Goal: Task Accomplishment & Management: Manage account settings

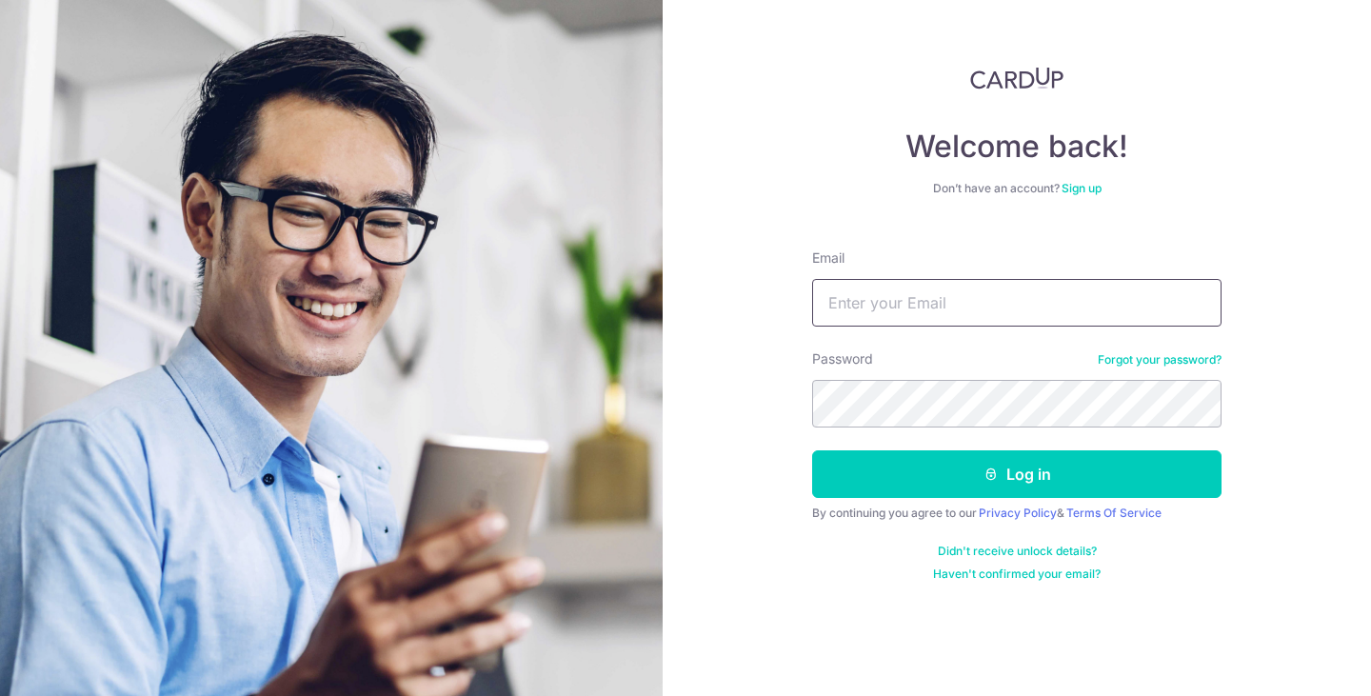
click at [1045, 301] on input "Email" at bounding box center [1016, 303] width 409 height 48
type input "[EMAIL_ADDRESS][DOMAIN_NAME]"
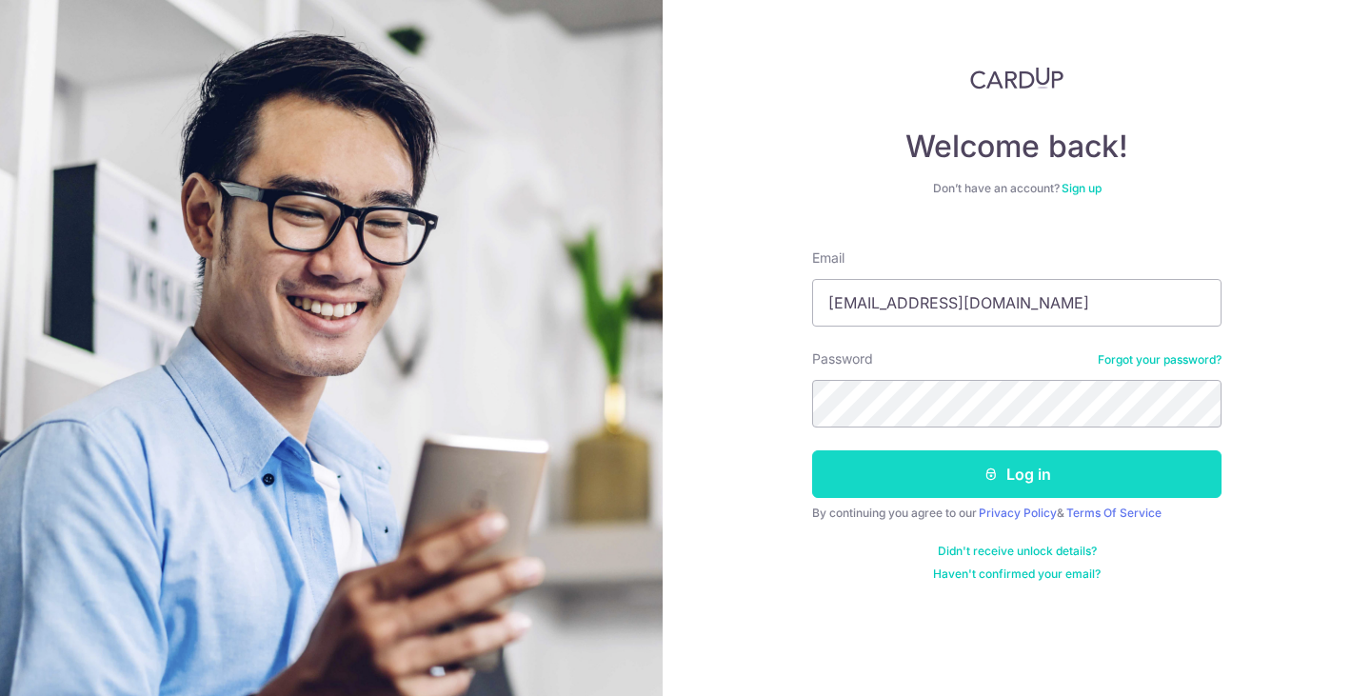
click at [1052, 473] on button "Log in" at bounding box center [1016, 474] width 409 height 48
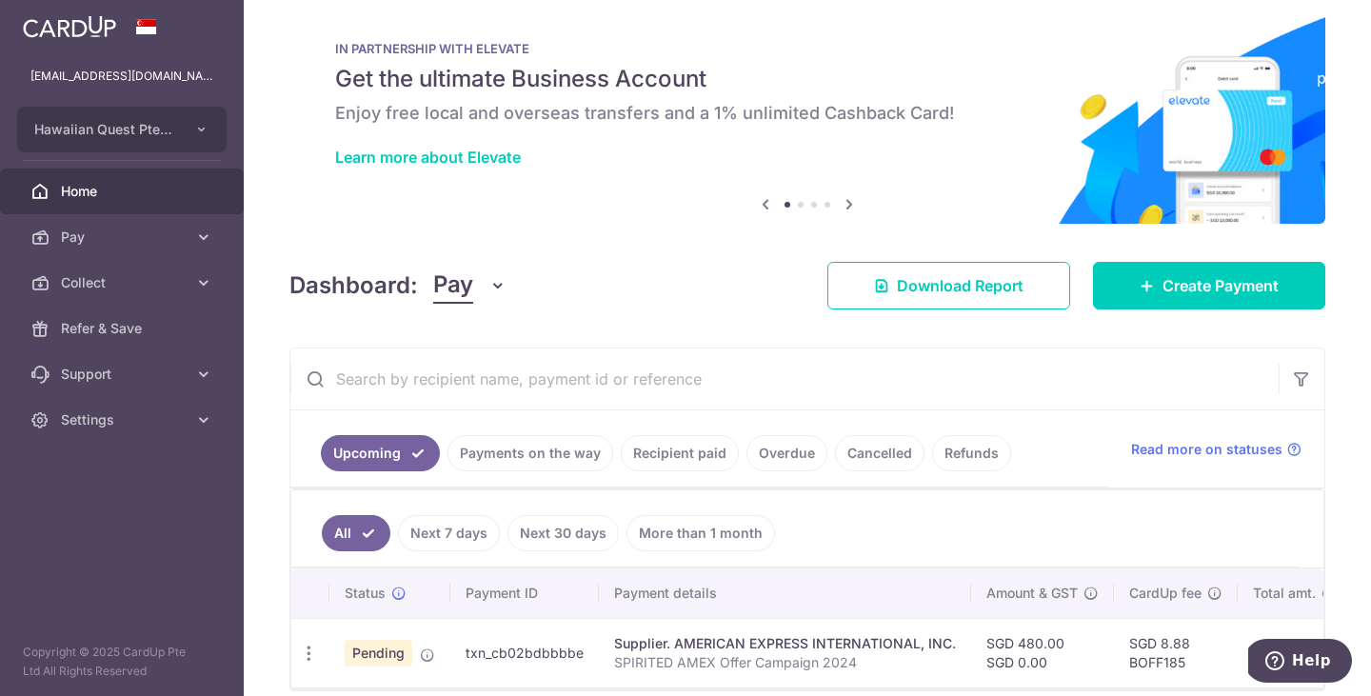
scroll to position [16, 0]
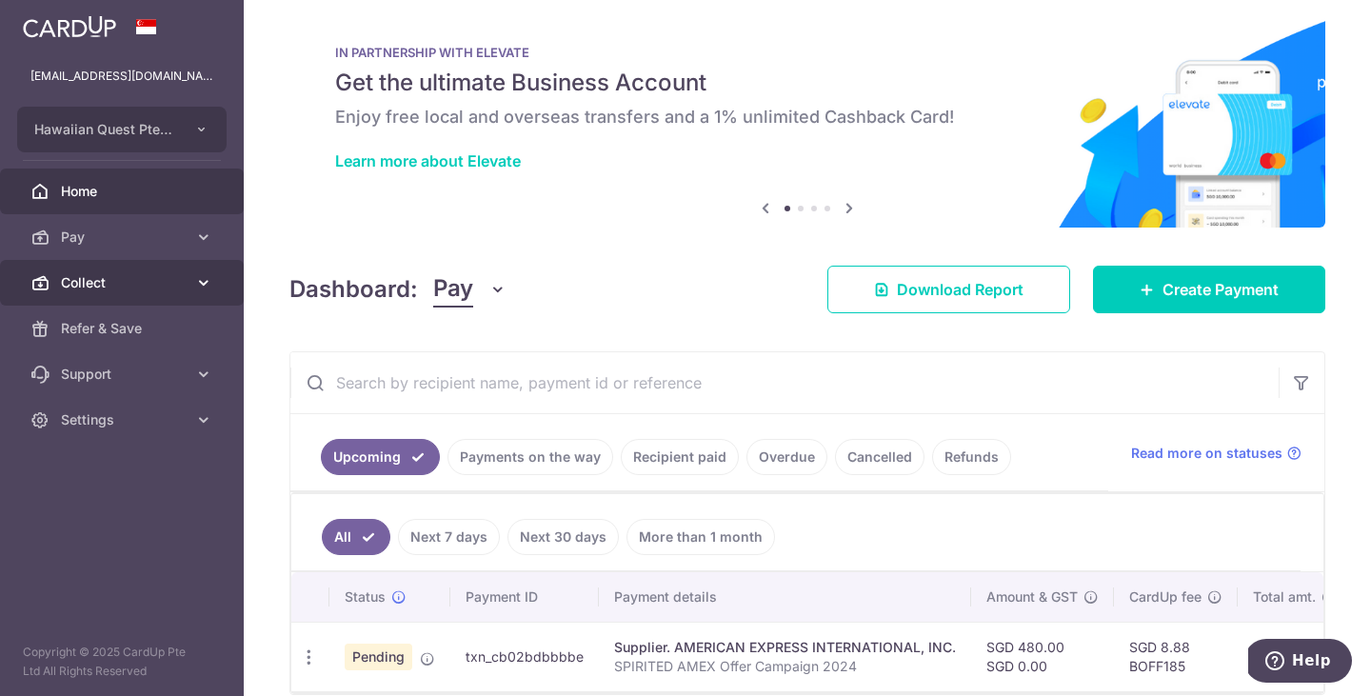
click at [202, 279] on icon at bounding box center [203, 282] width 19 height 19
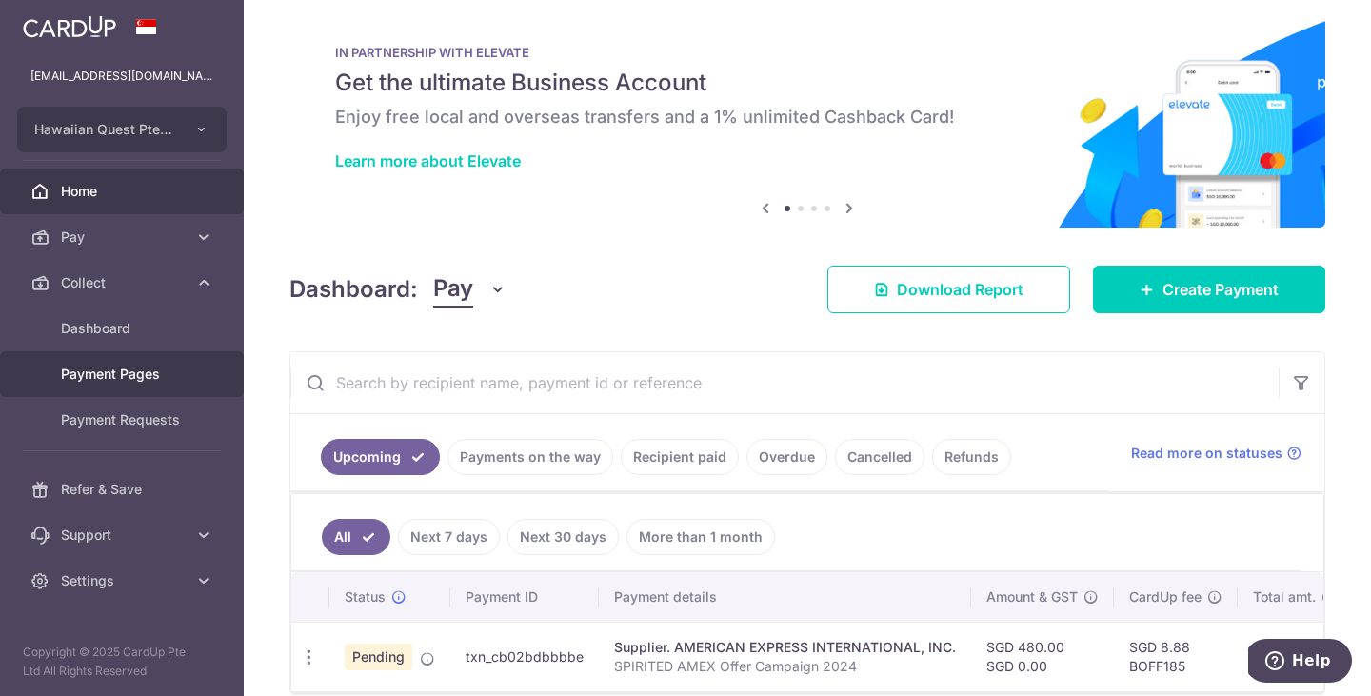
click at [119, 379] on span "Payment Pages" at bounding box center [124, 374] width 126 height 19
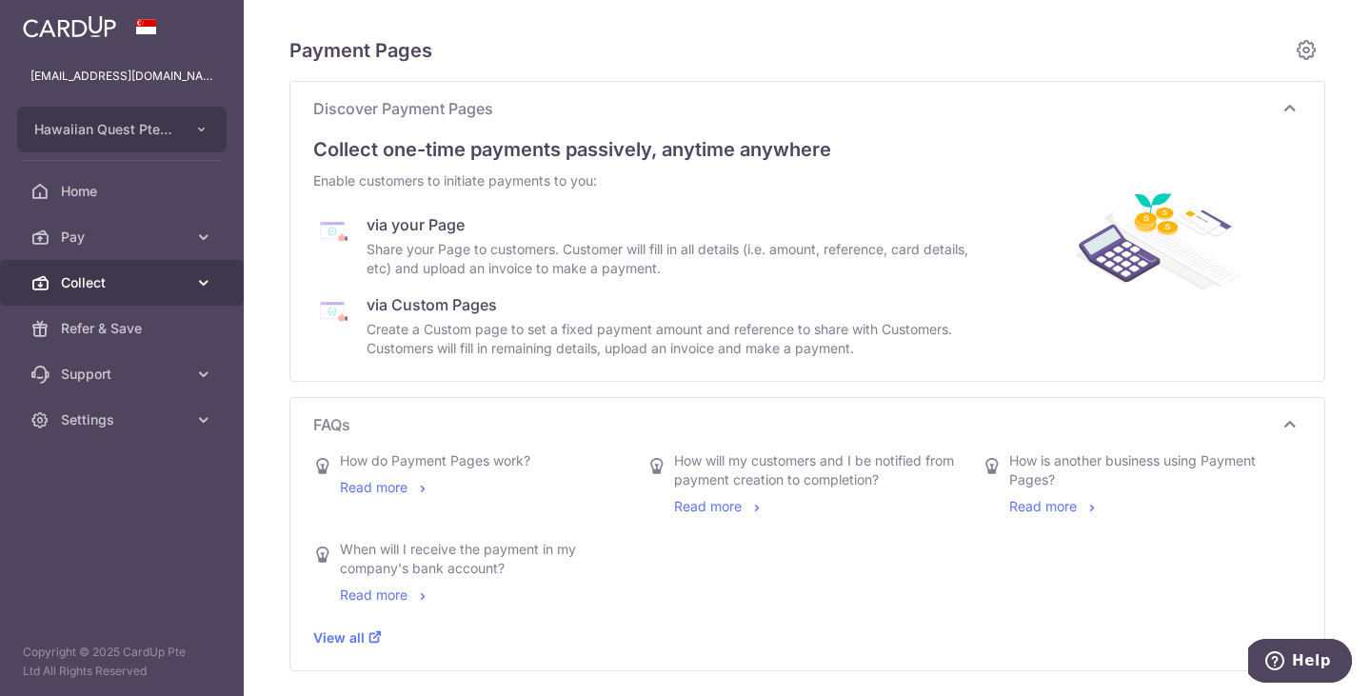
click at [194, 273] on icon at bounding box center [203, 282] width 19 height 19
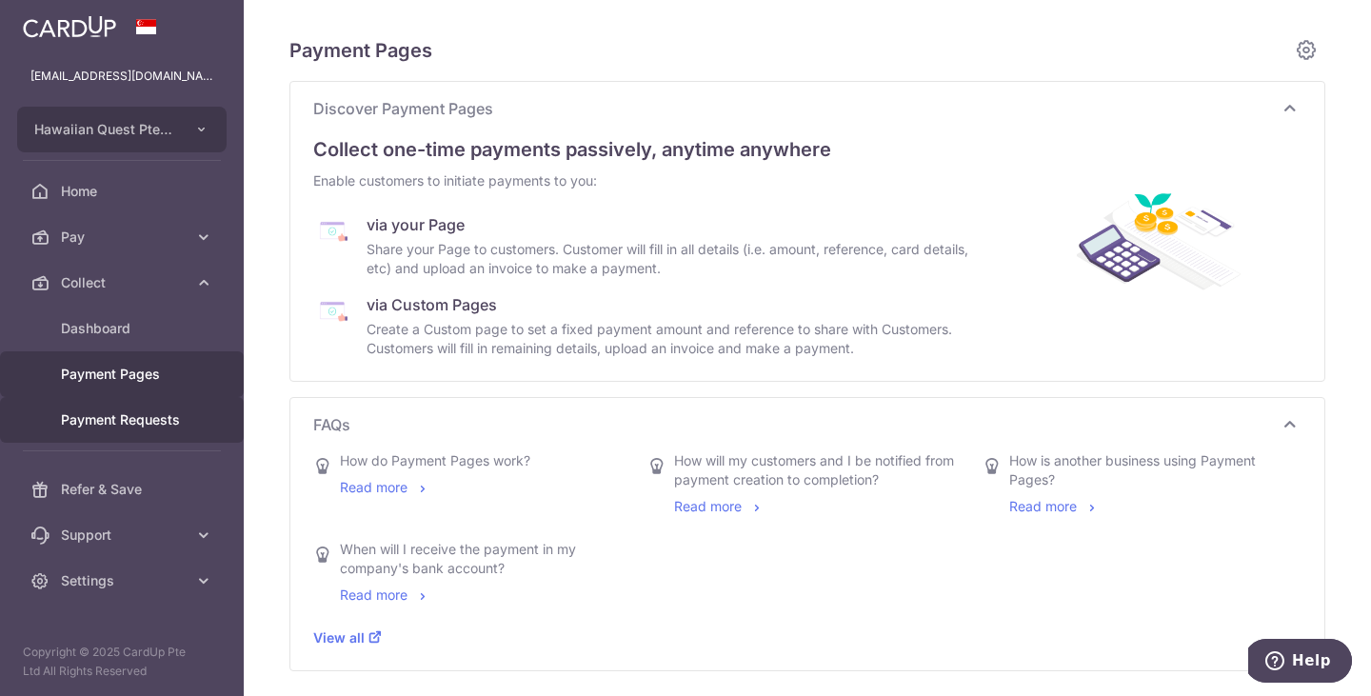
click at [120, 405] on link "Payment Requests" at bounding box center [122, 420] width 244 height 46
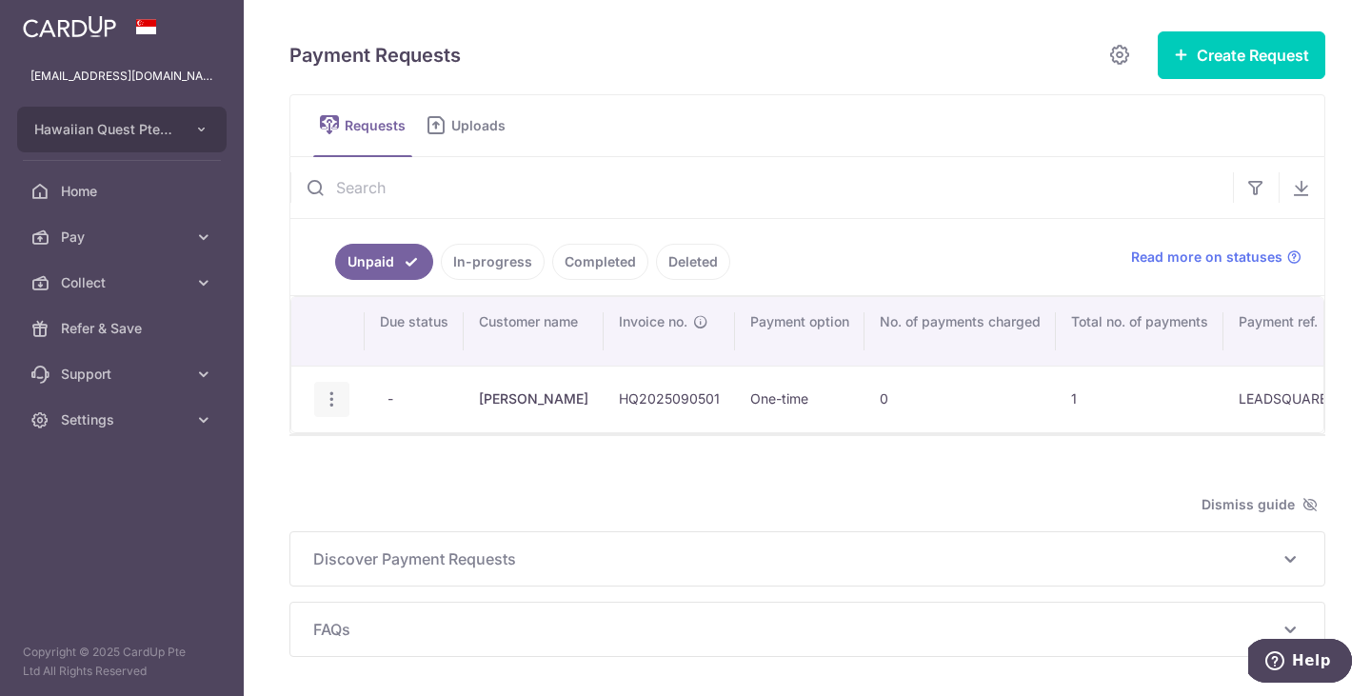
click at [331, 397] on icon "button" at bounding box center [332, 399] width 20 height 20
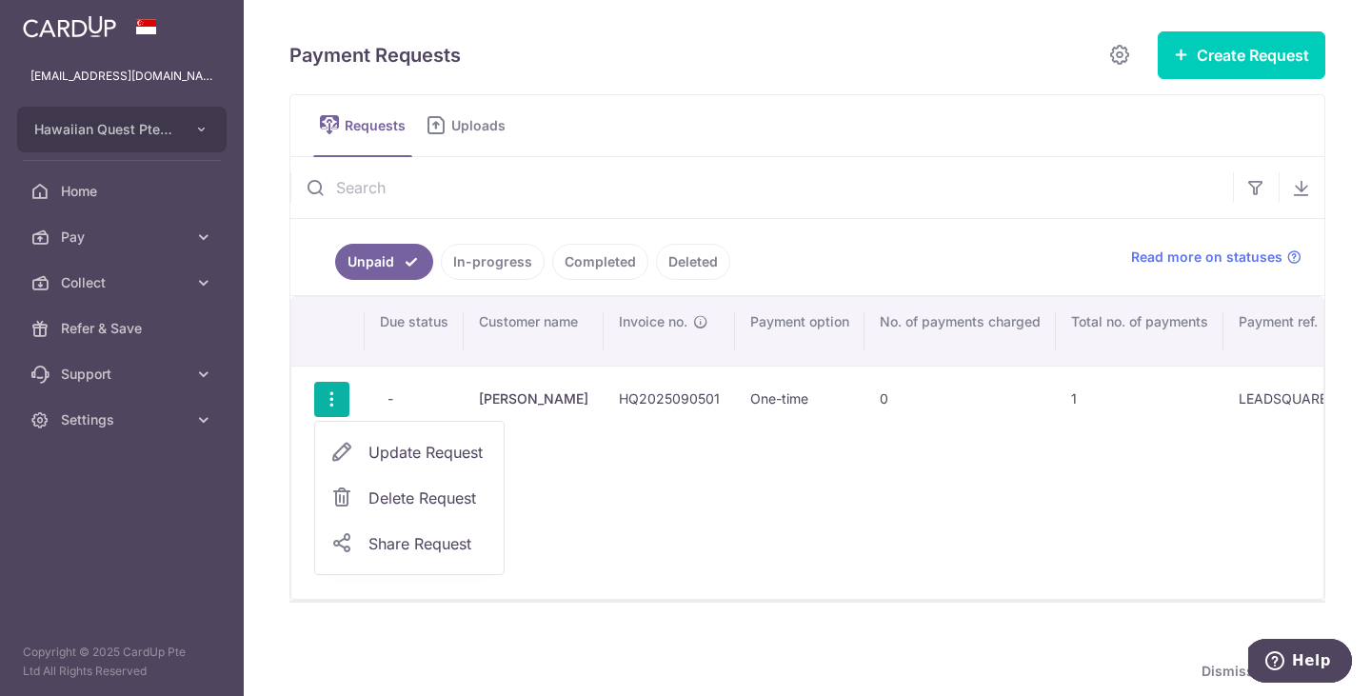
click at [418, 450] on span "Update Request" at bounding box center [428, 452] width 120 height 23
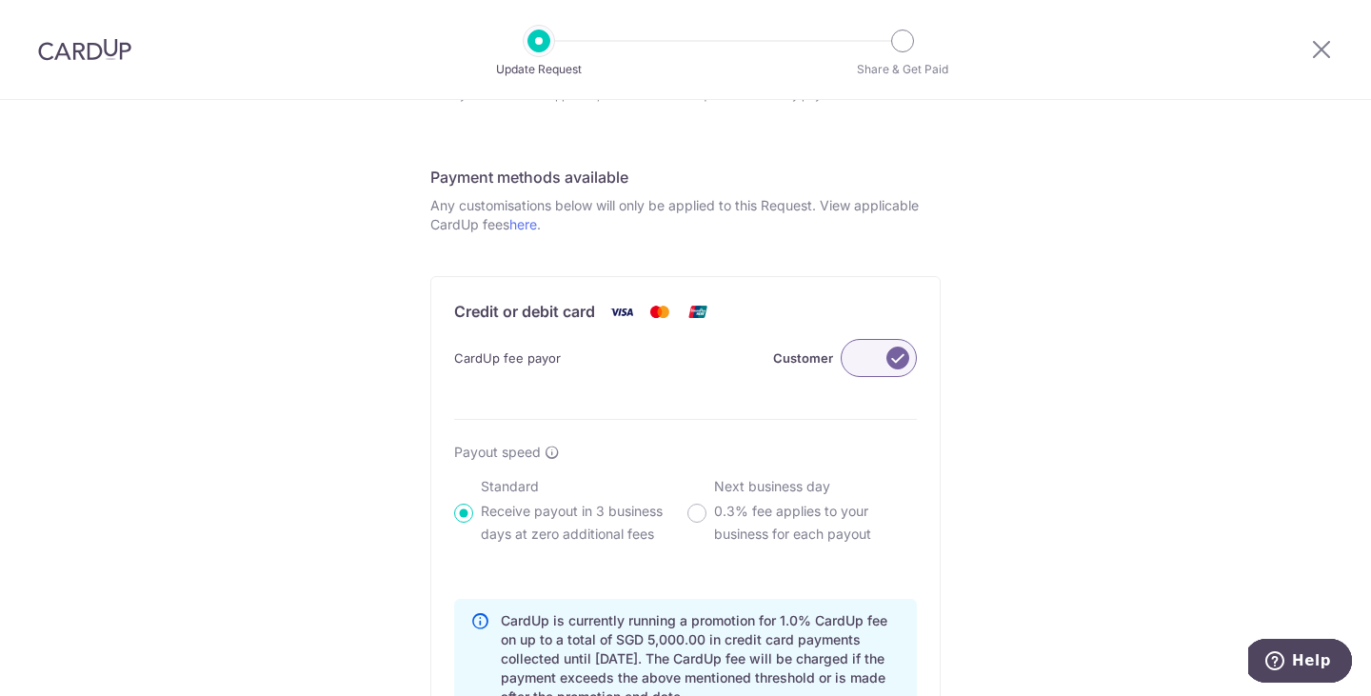
scroll to position [970, 0]
click at [524, 226] on link "here" at bounding box center [523, 226] width 28 height 16
click at [1059, 460] on div "Update Payment Request Who are you requesting this payment from? First Name ANA…" at bounding box center [685, 161] width 1371 height 2062
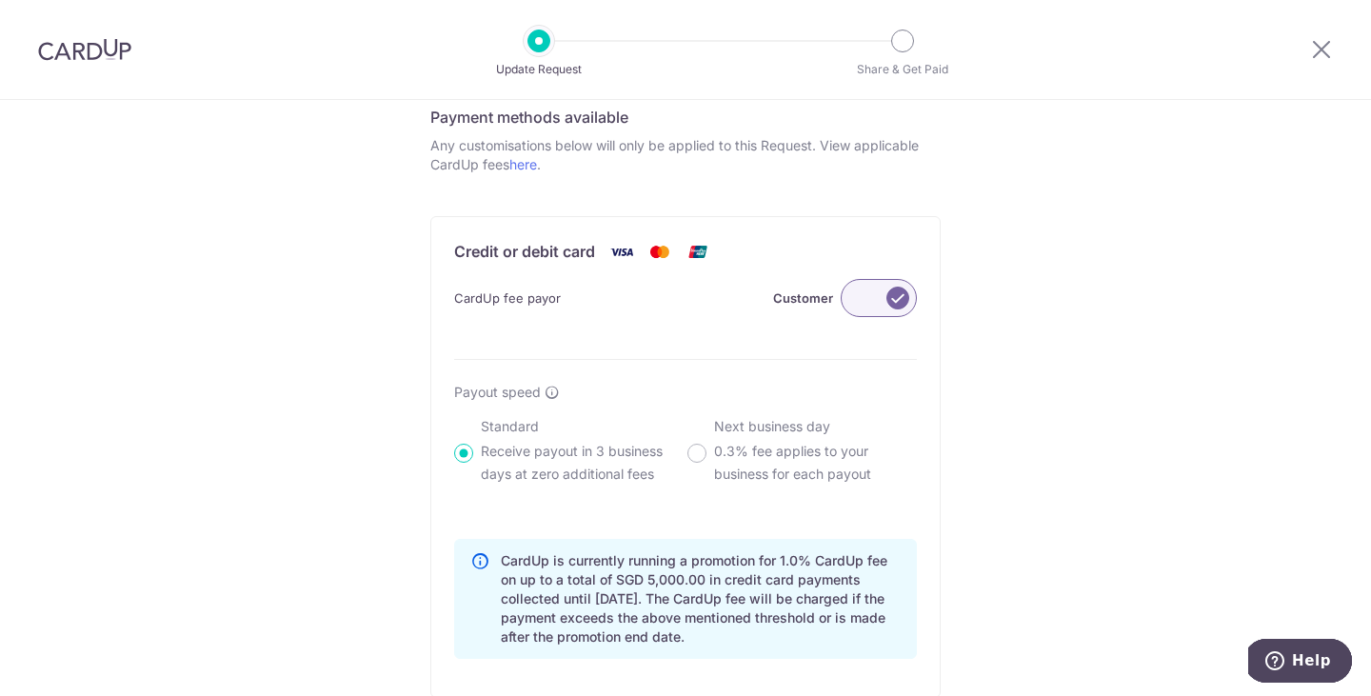
scroll to position [1044, 0]
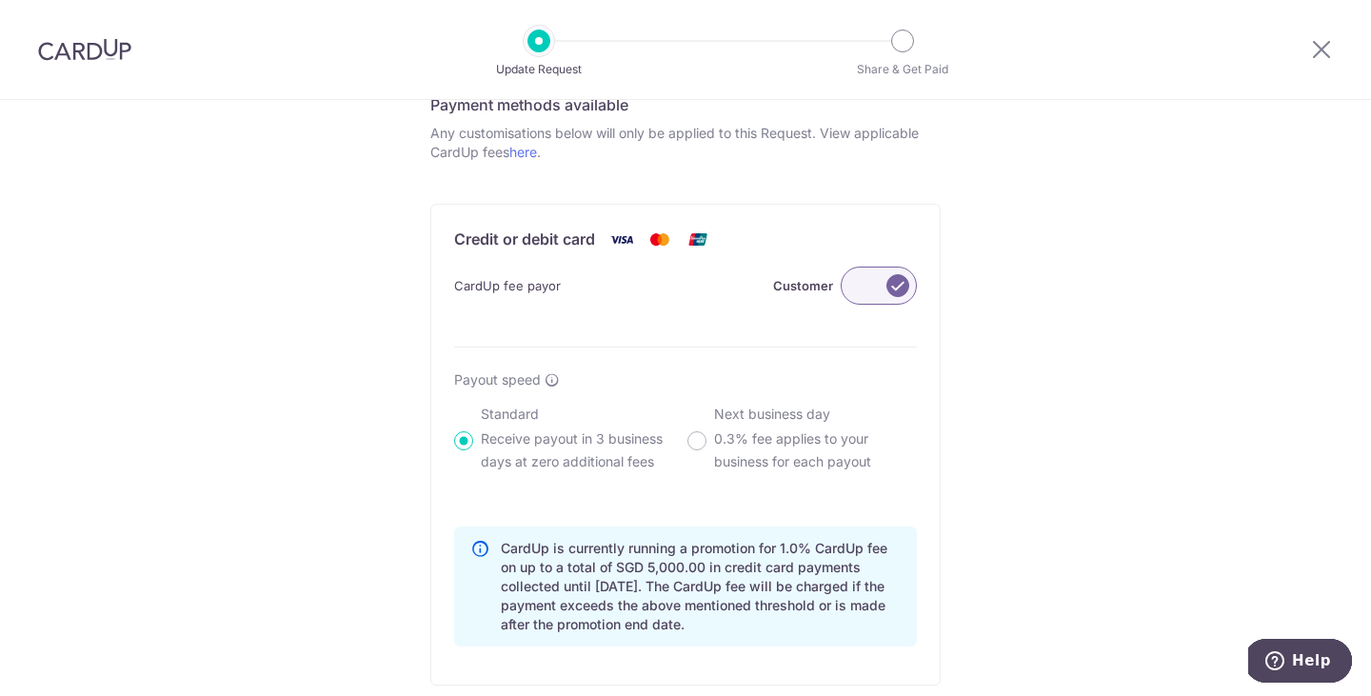
click at [869, 300] on label at bounding box center [878, 285] width 76 height 38
click at [0, 0] on input "Customer" at bounding box center [0, 0] width 0 height 0
click at [893, 296] on label at bounding box center [878, 285] width 76 height 38
click at [0, 0] on input "Me" at bounding box center [0, 0] width 0 height 0
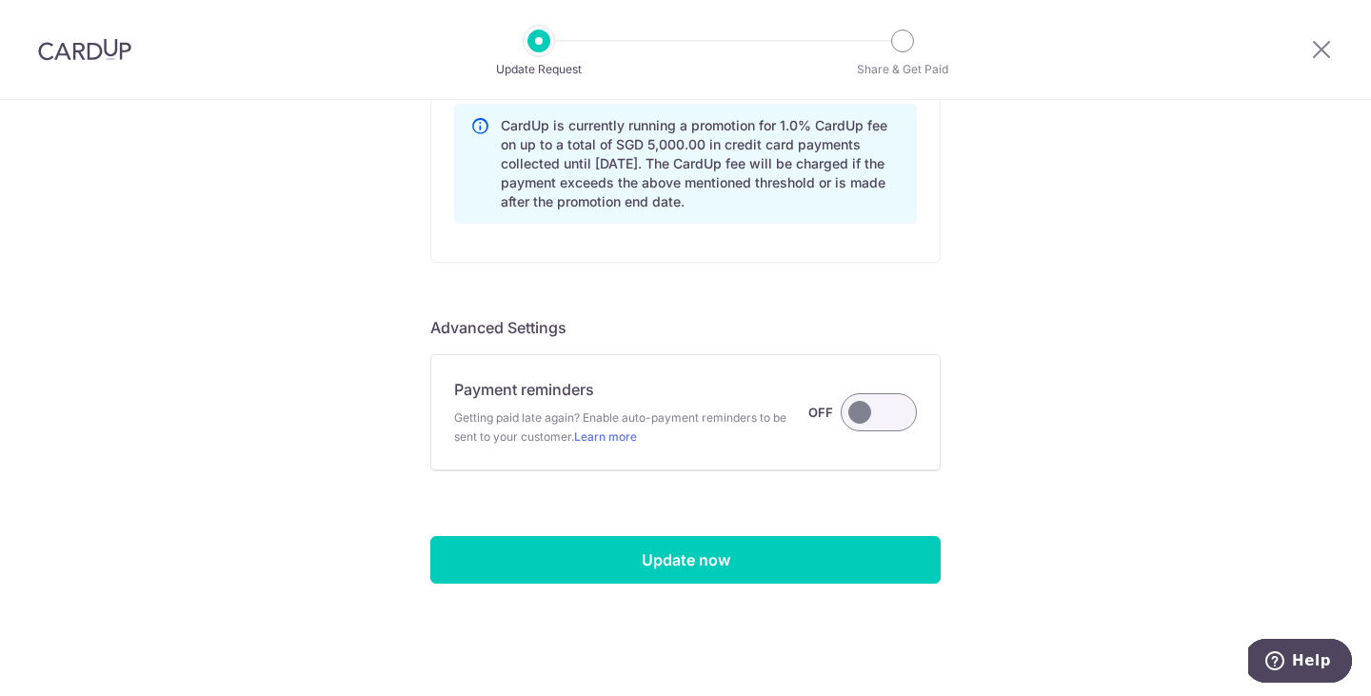
scroll to position [1466, 0]
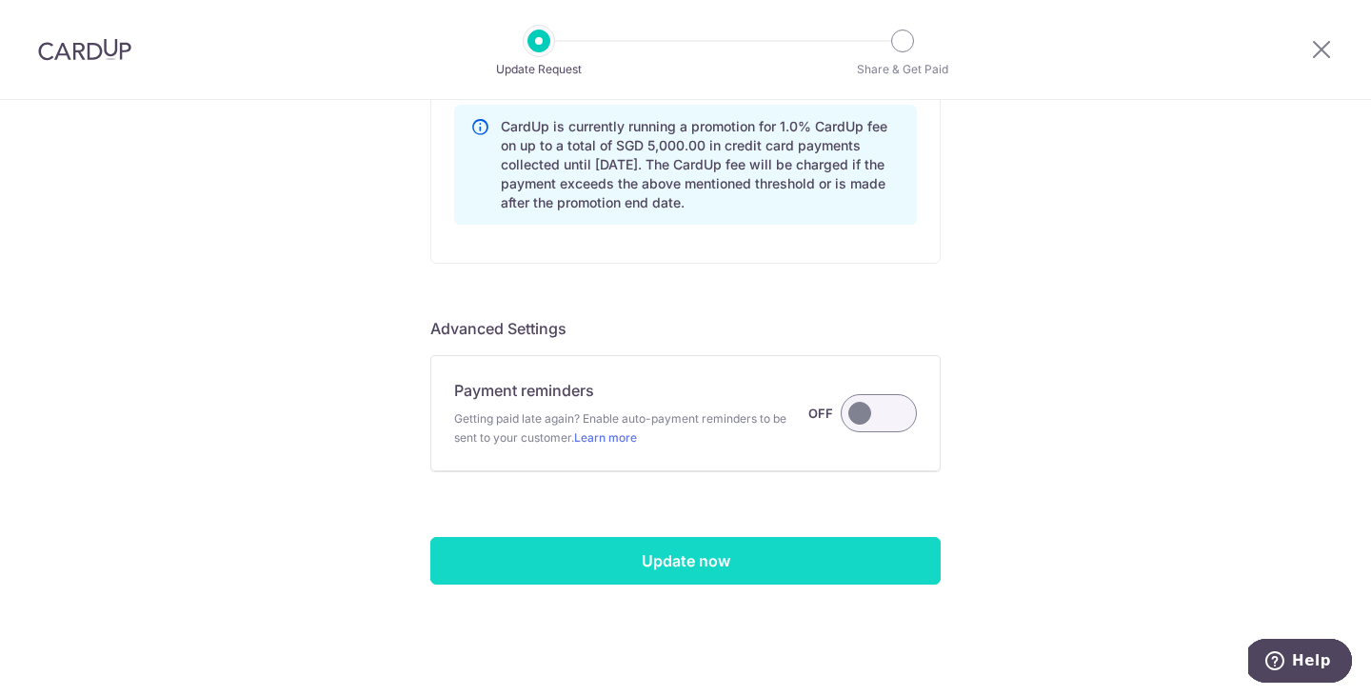
click at [792, 557] on input "Update now" at bounding box center [685, 561] width 510 height 48
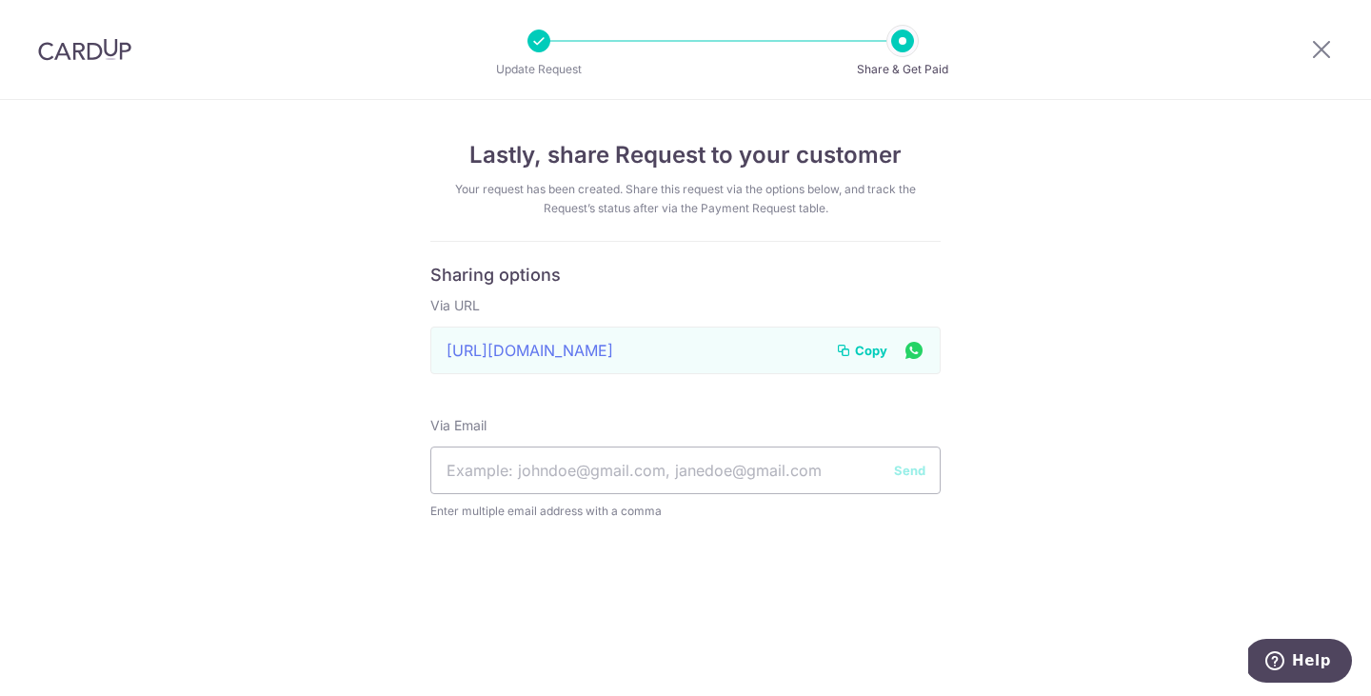
click at [865, 350] on span "Copy" at bounding box center [871, 350] width 32 height 19
click at [872, 354] on span "Copy" at bounding box center [871, 350] width 32 height 19
click at [705, 473] on input "text" at bounding box center [685, 470] width 510 height 48
type input "[EMAIL_ADDRESS][DOMAIN_NAME]"
click at [906, 465] on button "Send" at bounding box center [909, 470] width 31 height 19
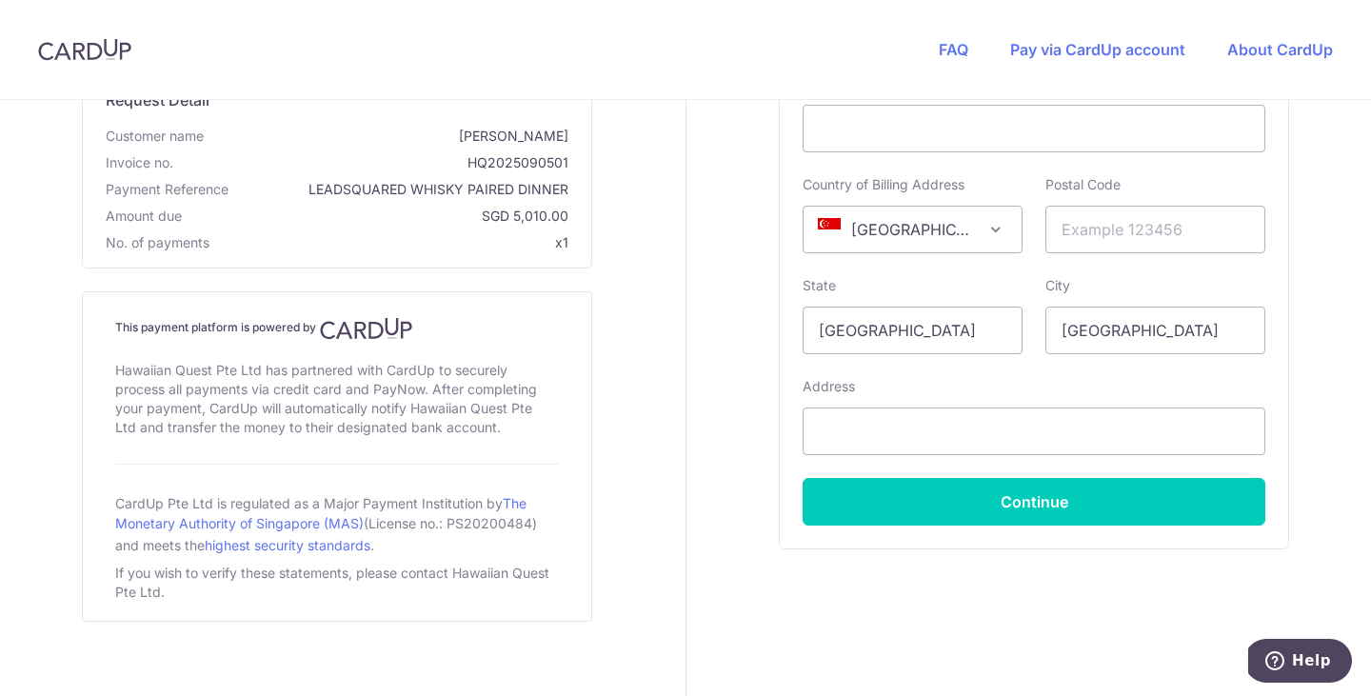
scroll to position [845, 0]
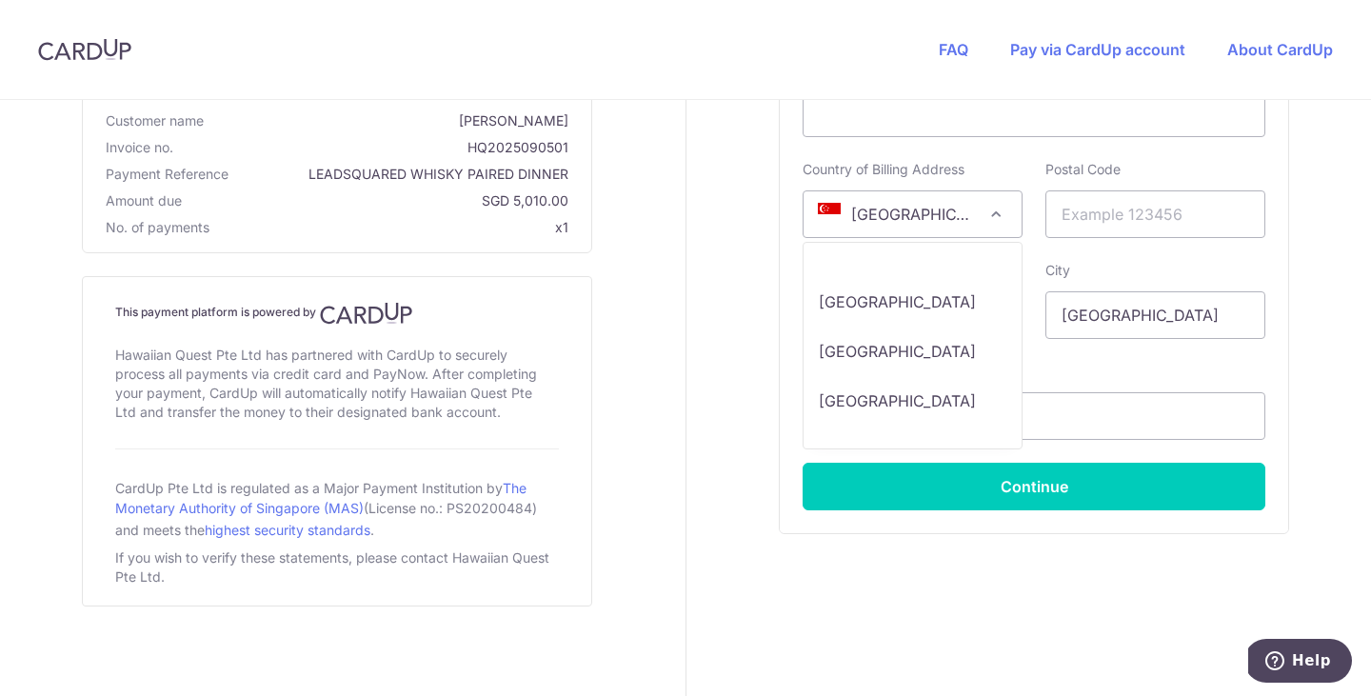
click at [995, 208] on span at bounding box center [995, 214] width 23 height 23
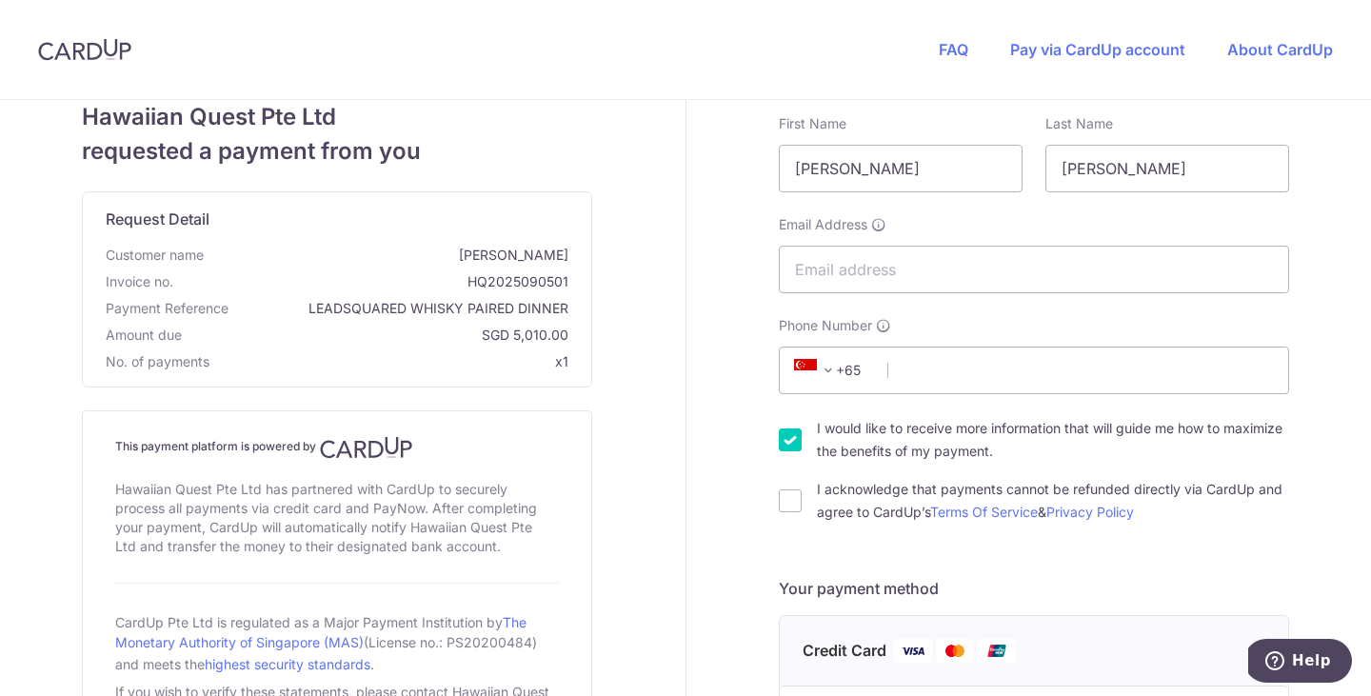
scroll to position [0, 0]
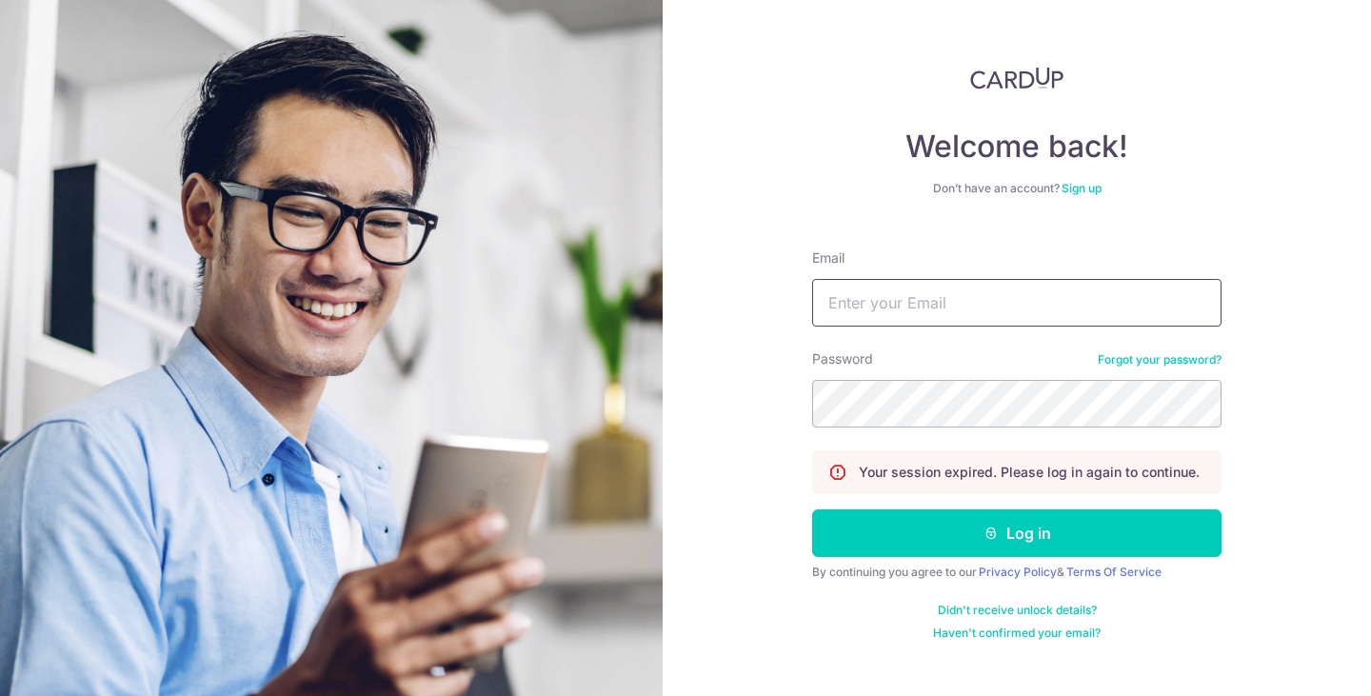
click at [985, 286] on input "Email" at bounding box center [1016, 303] width 409 height 48
type input "[EMAIL_ADDRESS][DOMAIN_NAME]"
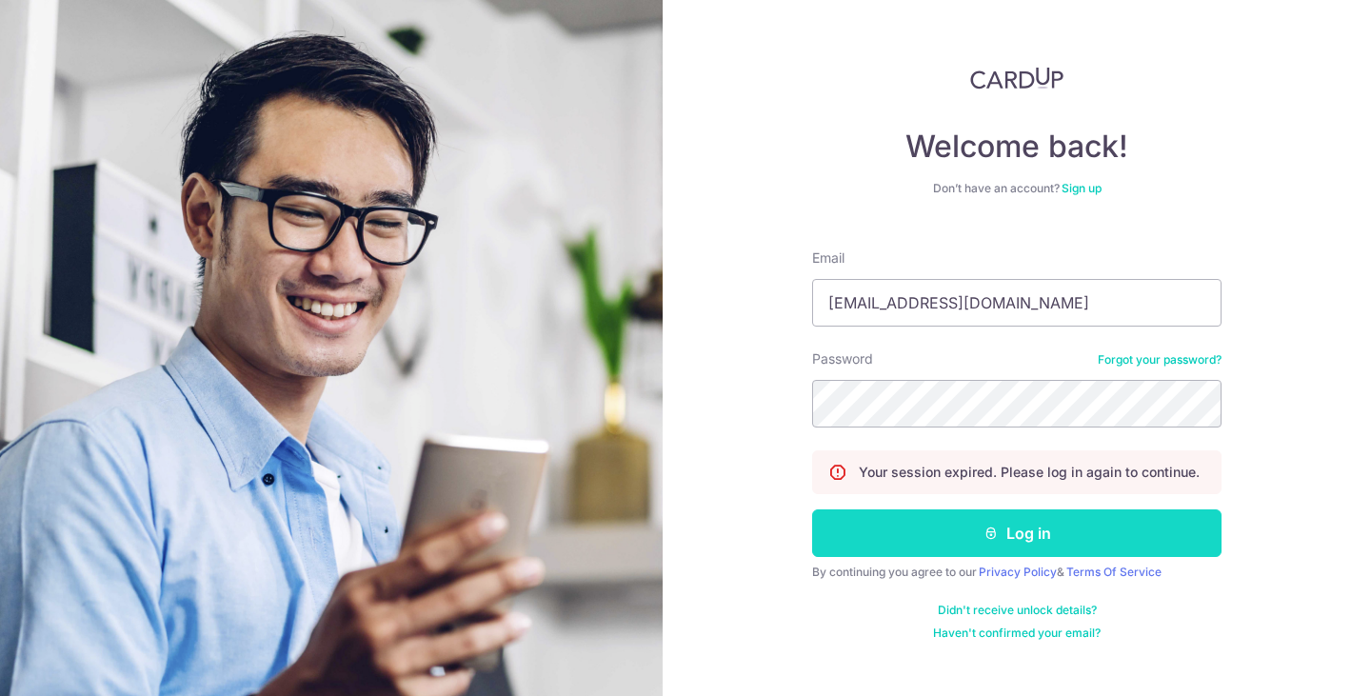
click at [999, 528] on button "Log in" at bounding box center [1016, 533] width 409 height 48
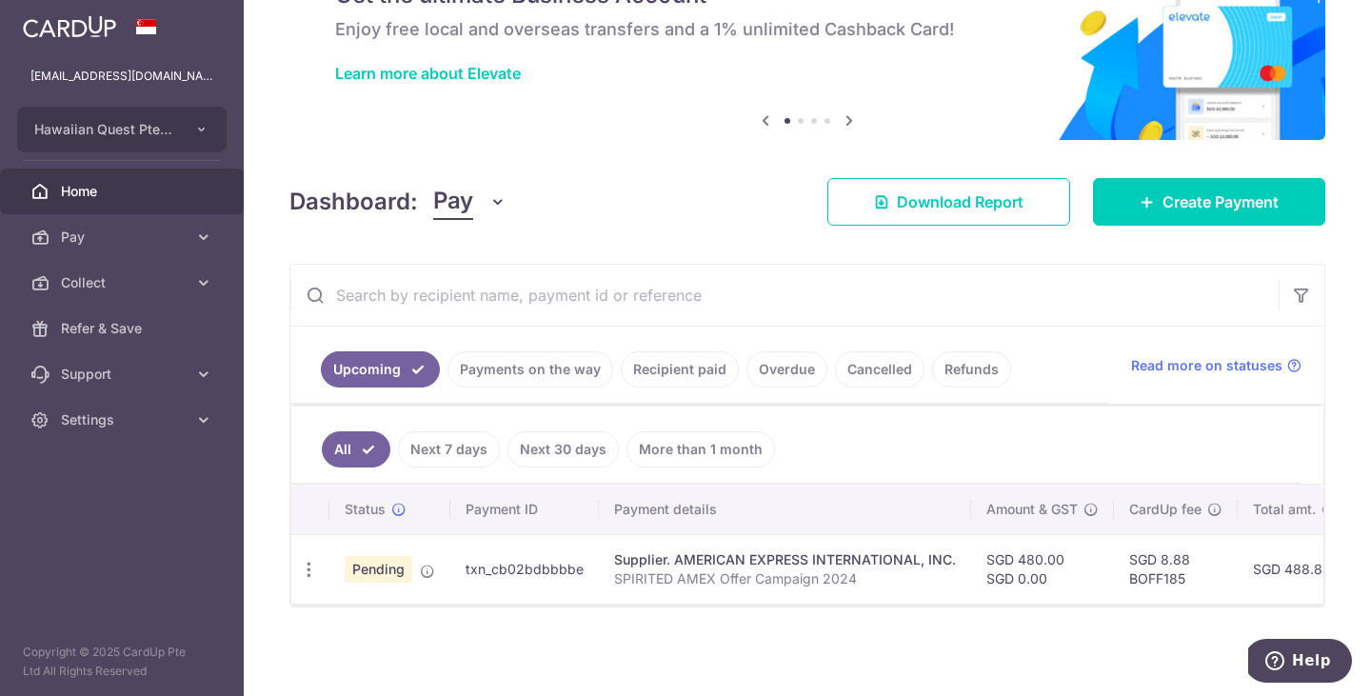
scroll to position [105, 0]
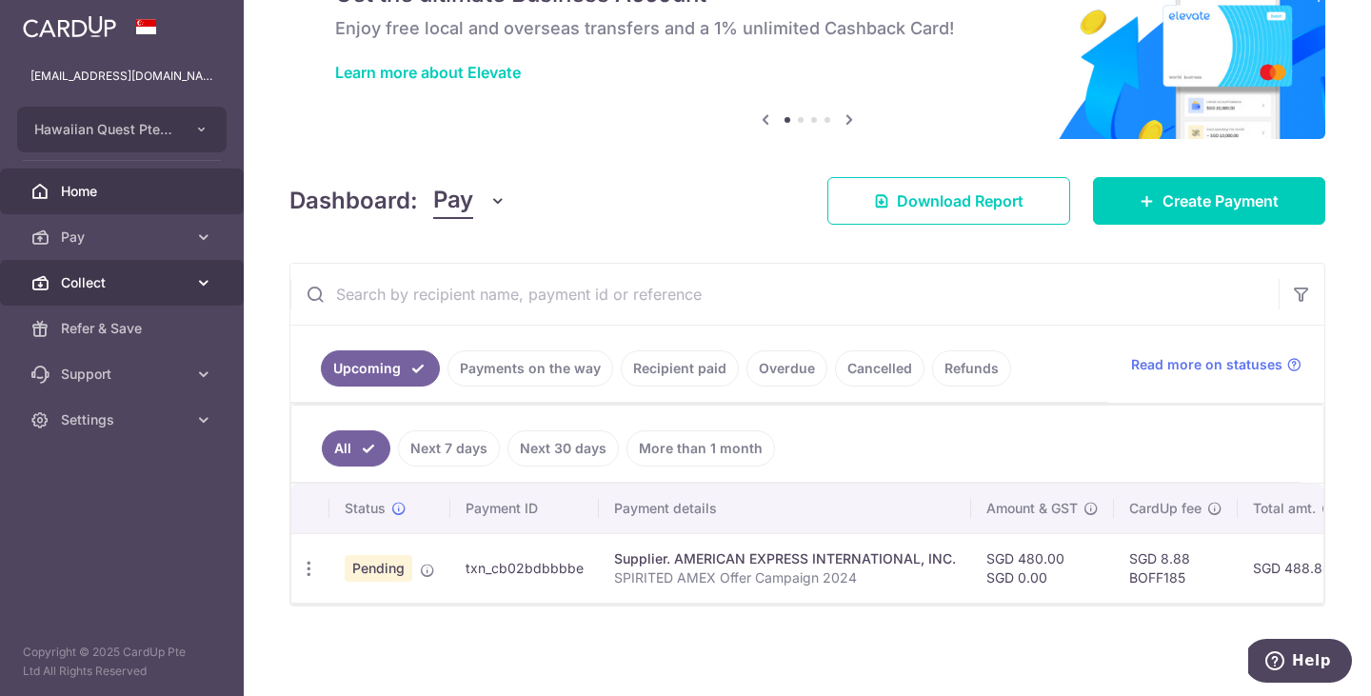
click at [195, 284] on icon at bounding box center [203, 282] width 19 height 19
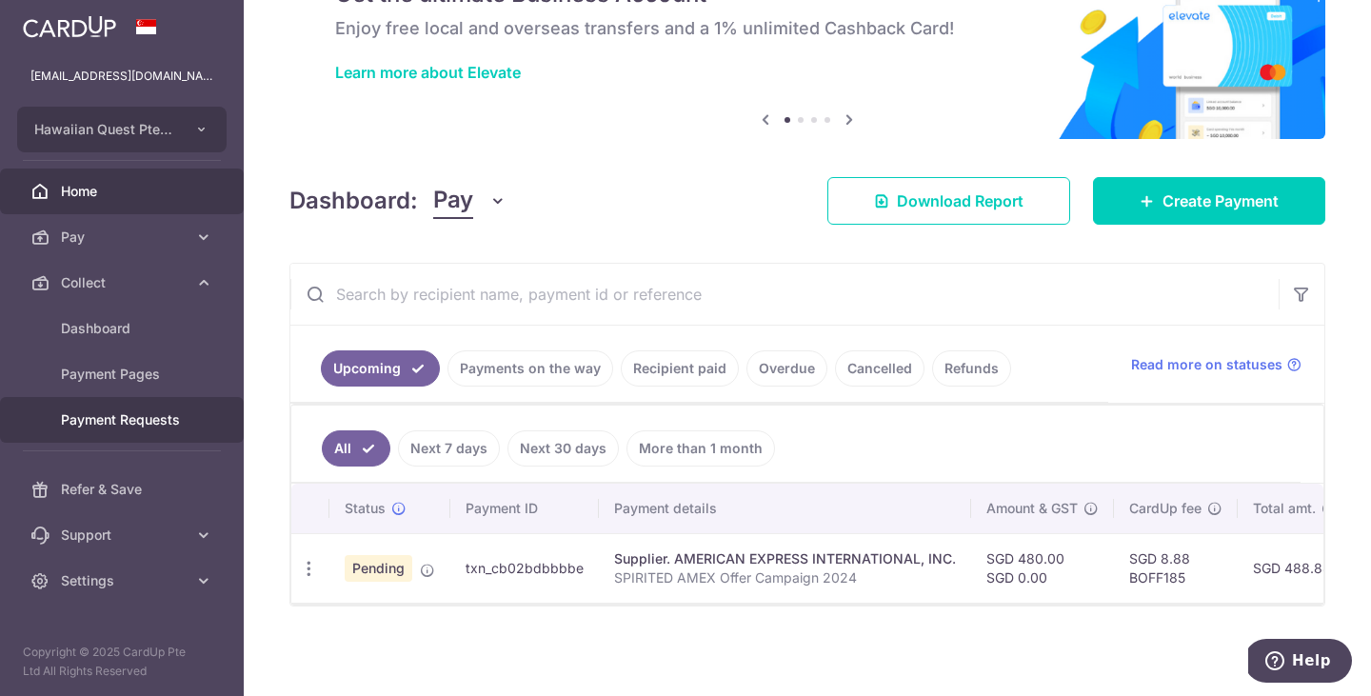
click at [165, 415] on span "Payment Requests" at bounding box center [124, 419] width 126 height 19
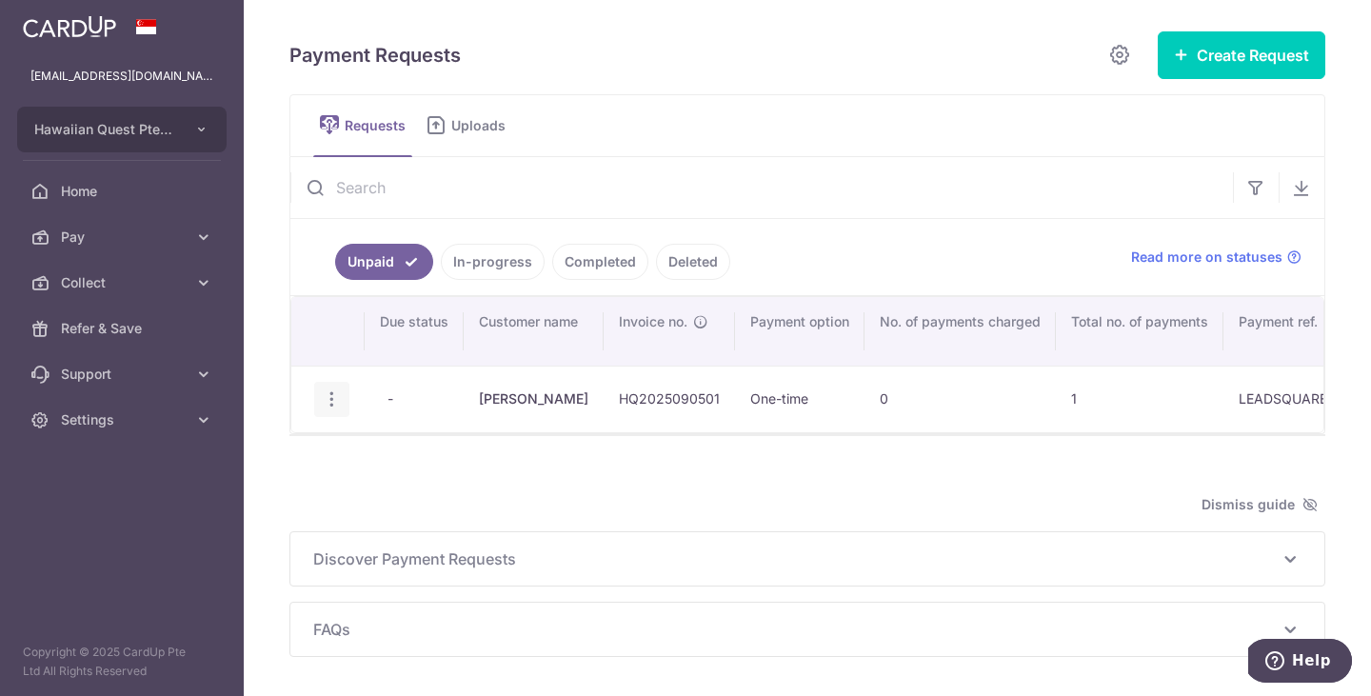
click at [338, 401] on icon "button" at bounding box center [332, 399] width 20 height 20
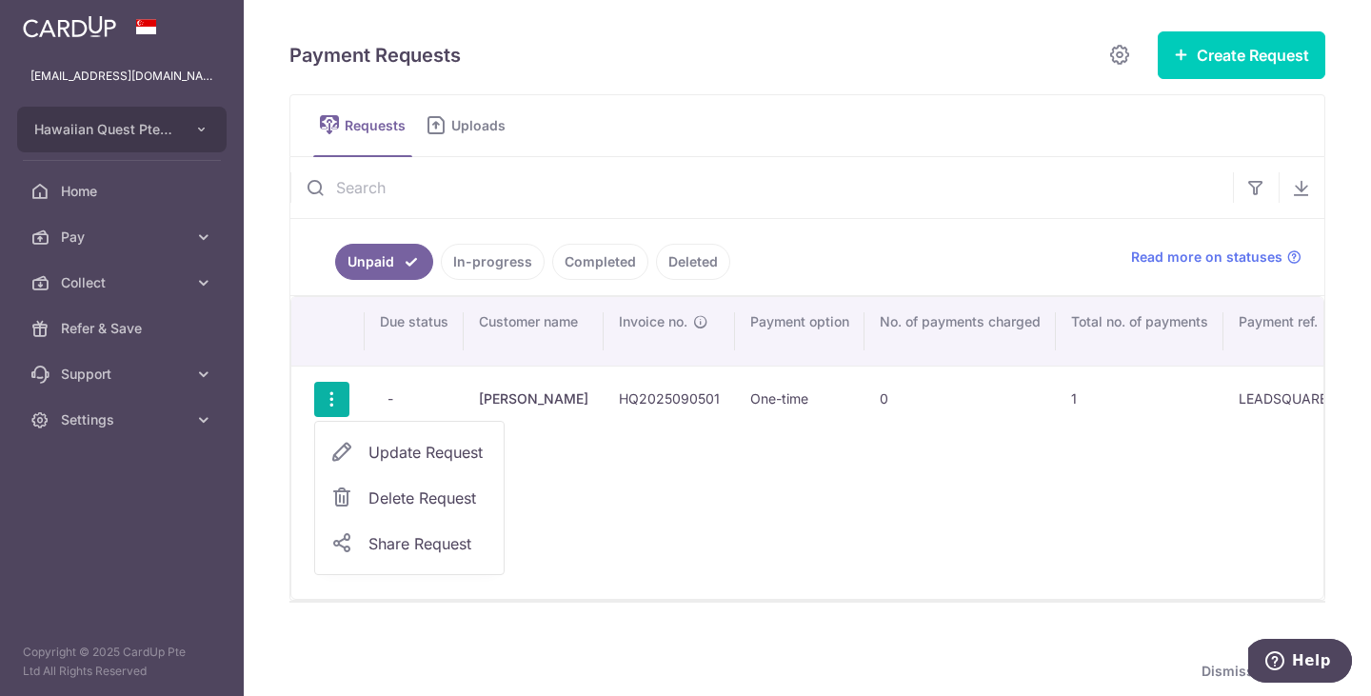
click at [388, 453] on span "Update Request" at bounding box center [428, 452] width 120 height 23
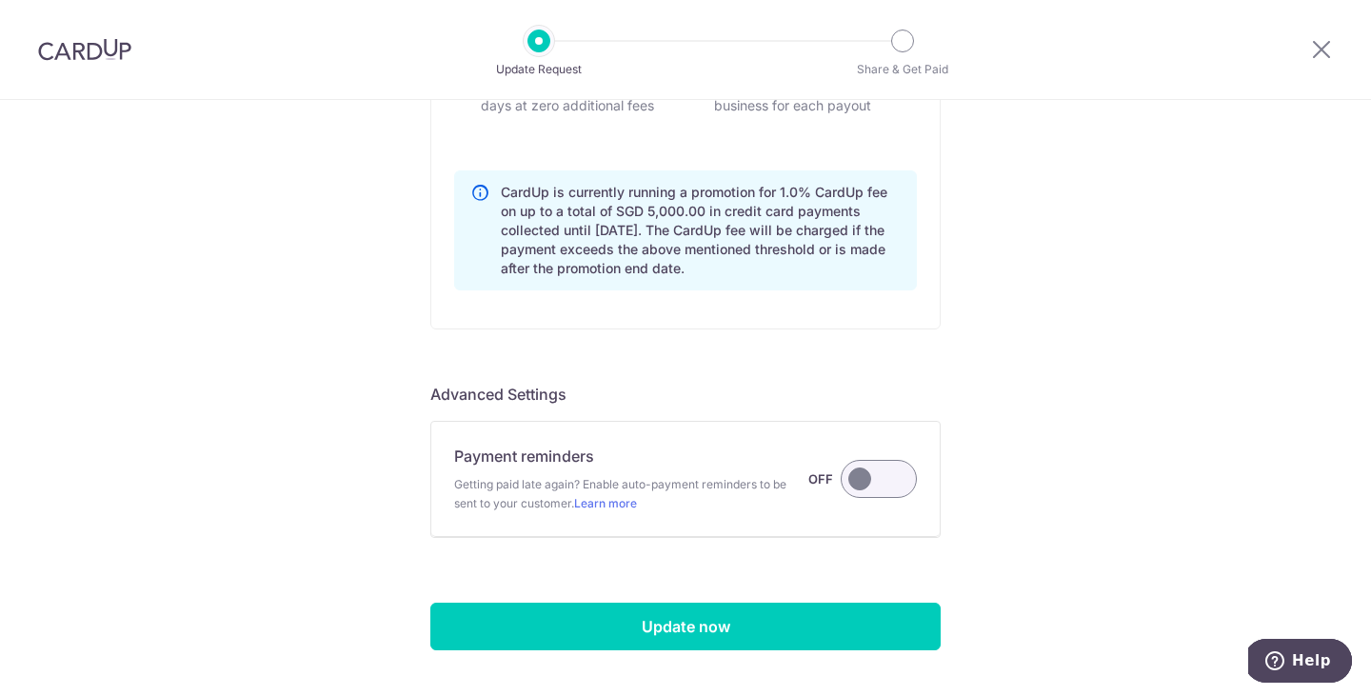
scroll to position [1467, 0]
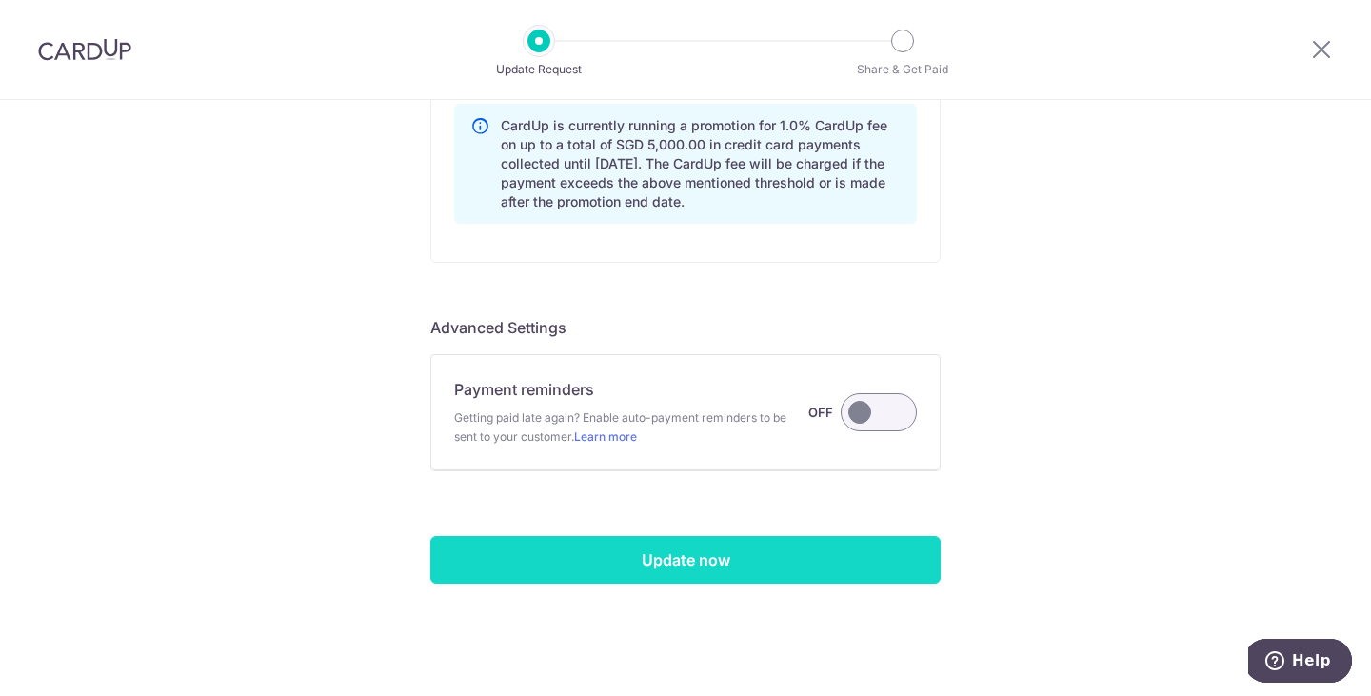
click at [752, 554] on input "Update now" at bounding box center [685, 560] width 510 height 48
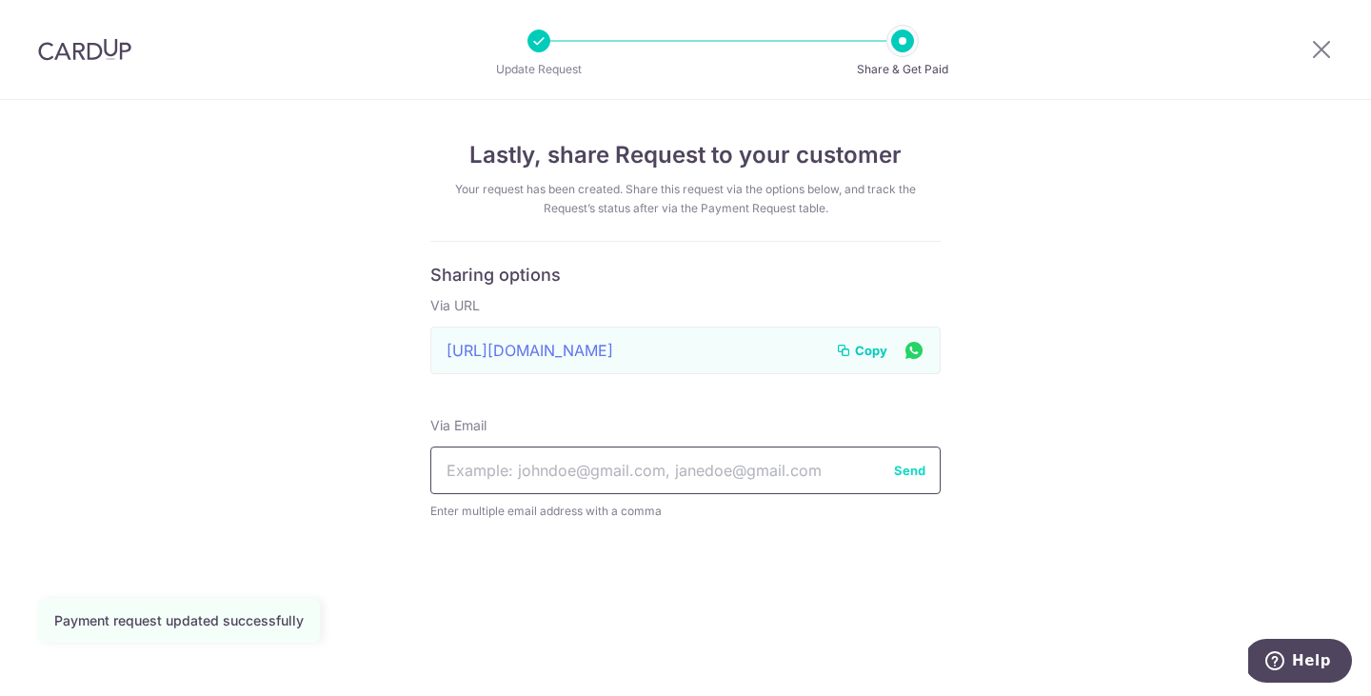
click at [793, 479] on input "text" at bounding box center [685, 470] width 510 height 48
type input "[EMAIL_ADDRESS][DOMAIN_NAME]"
click at [869, 344] on span "Copy" at bounding box center [871, 350] width 32 height 19
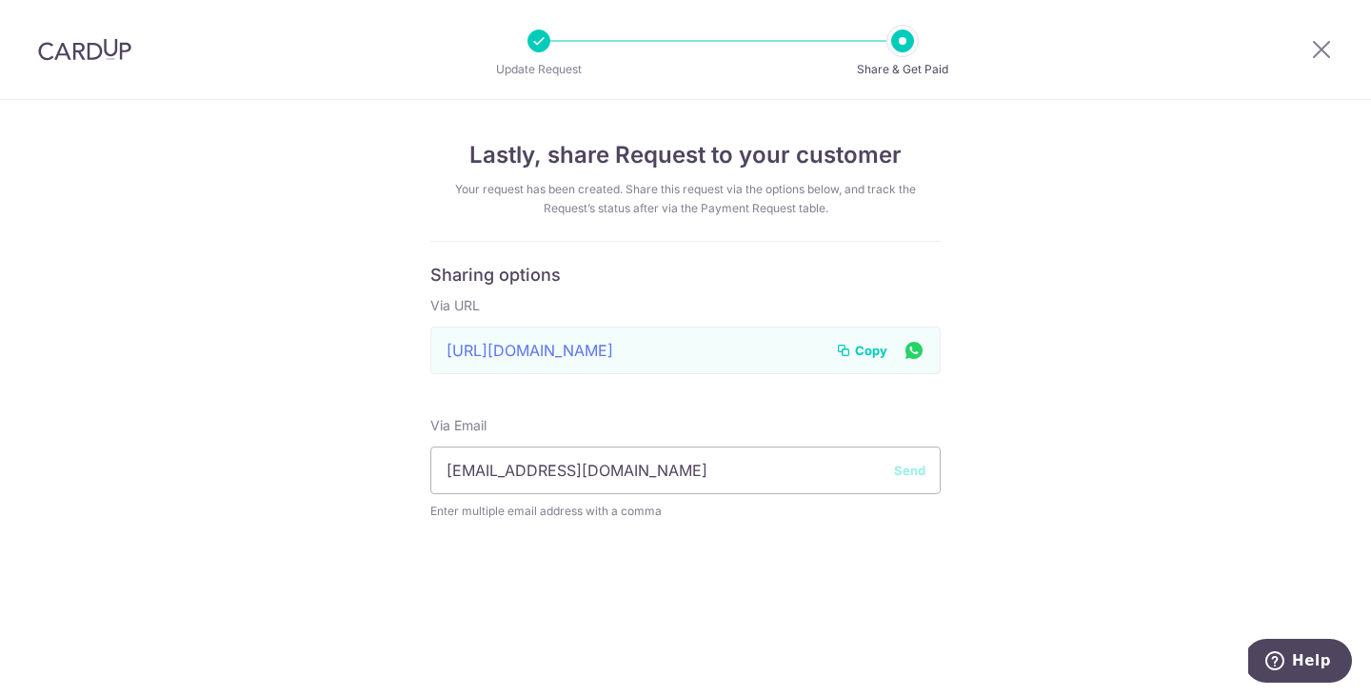
click at [865, 347] on span "Copy" at bounding box center [871, 350] width 32 height 19
click at [954, 483] on div "Lastly, share Request to your customer Your request has been created. Share thi…" at bounding box center [685, 398] width 1371 height 596
click at [901, 465] on button "Send" at bounding box center [909, 470] width 31 height 19
